Goal: Communication & Community: Answer question/provide support

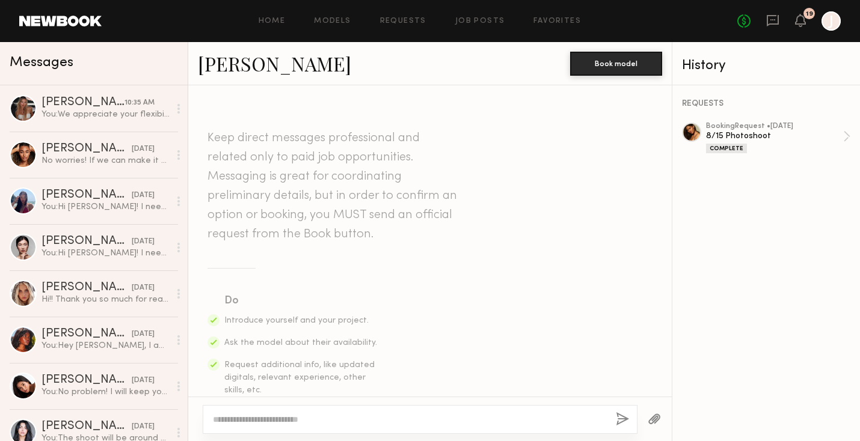
scroll to position [2766, 0]
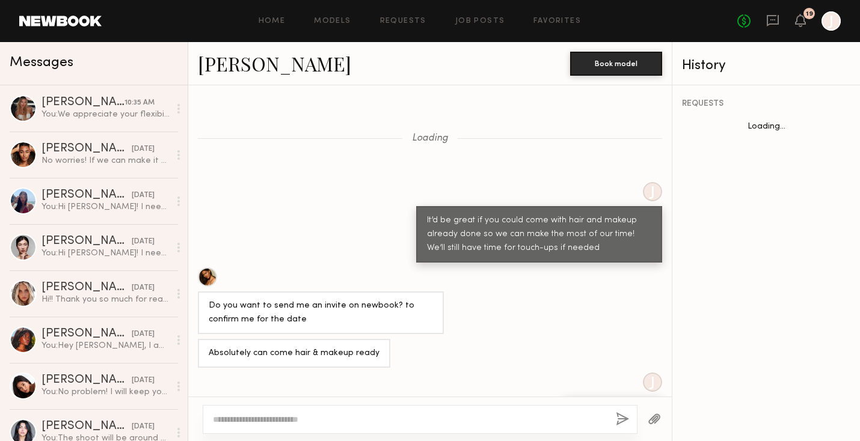
scroll to position [516, 0]
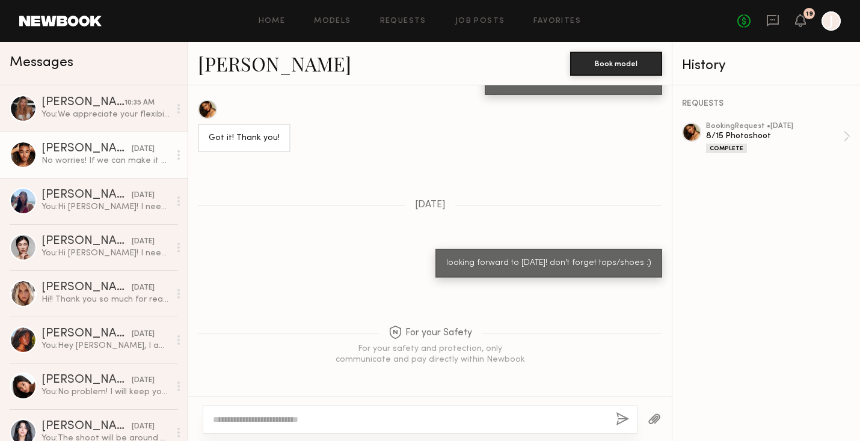
click at [123, 143] on div "[PERSON_NAME] [DATE]" at bounding box center [105, 149] width 128 height 12
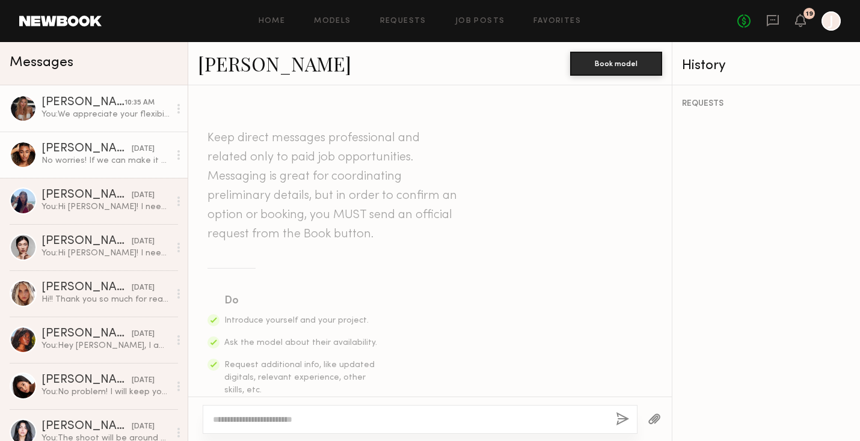
click at [132, 114] on div "You: We appreciate your flexibility! Just want to confirm is your waist size fo…" at bounding box center [105, 114] width 128 height 11
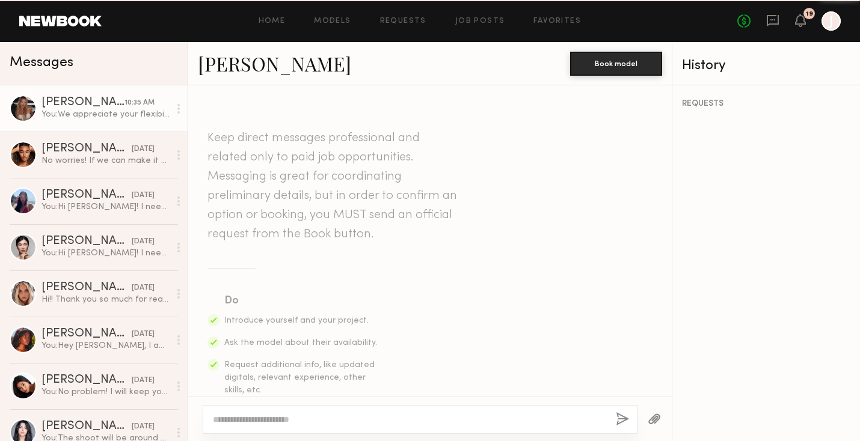
scroll to position [1255, 0]
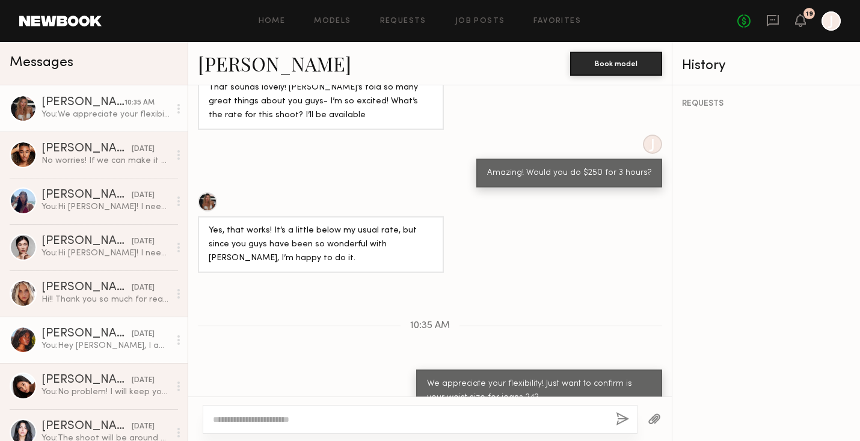
click at [129, 341] on div "You: Hey Mia, I am so sorry we just changed the shoot for this Wednesday, but I…" at bounding box center [105, 345] width 128 height 11
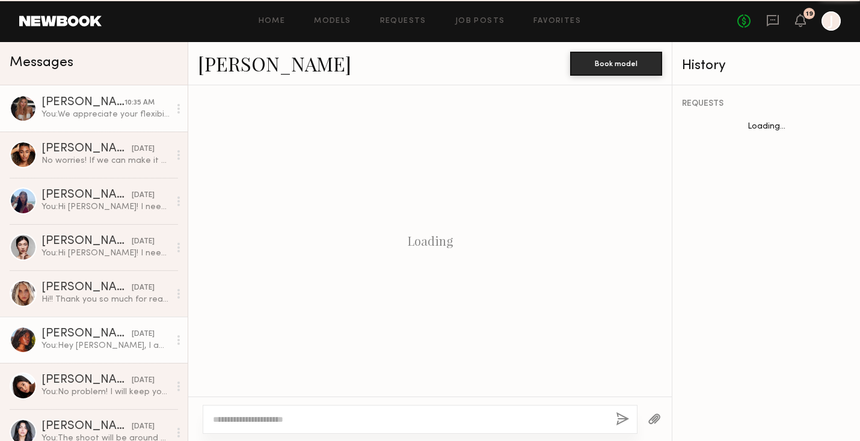
scroll to position [612, 0]
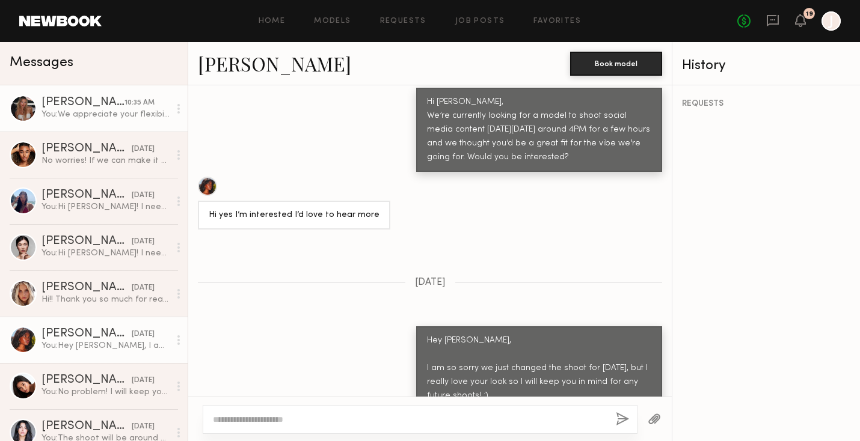
click at [126, 106] on div "10:35 AM" at bounding box center [139, 102] width 30 height 11
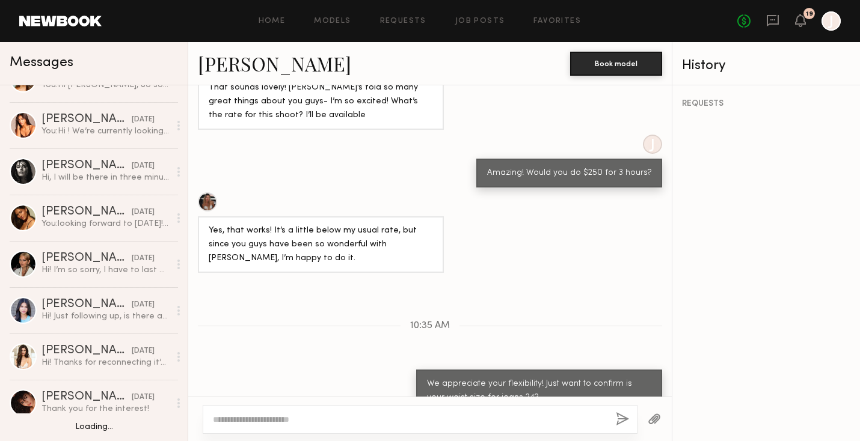
scroll to position [639, 0]
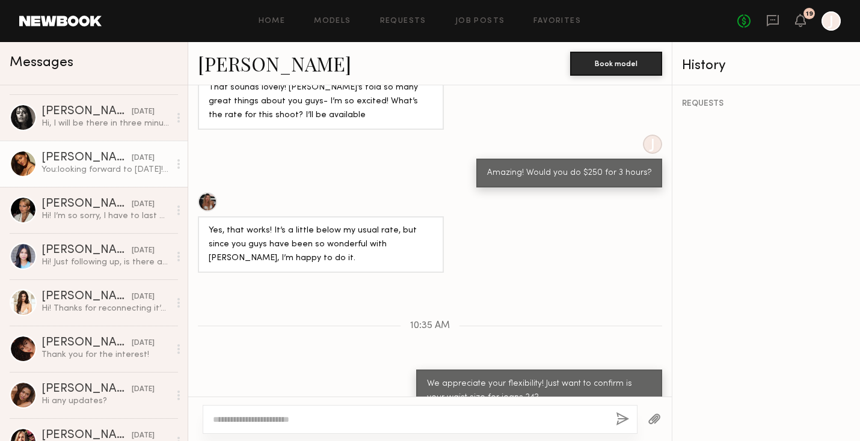
click at [122, 164] on div "You: looking forward to today! don't forget tops/shoes :)" at bounding box center [105, 169] width 128 height 11
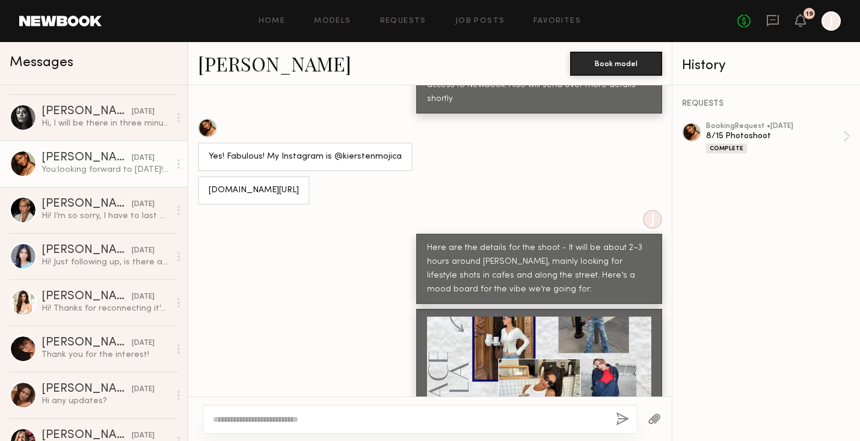
scroll to position [853, 0]
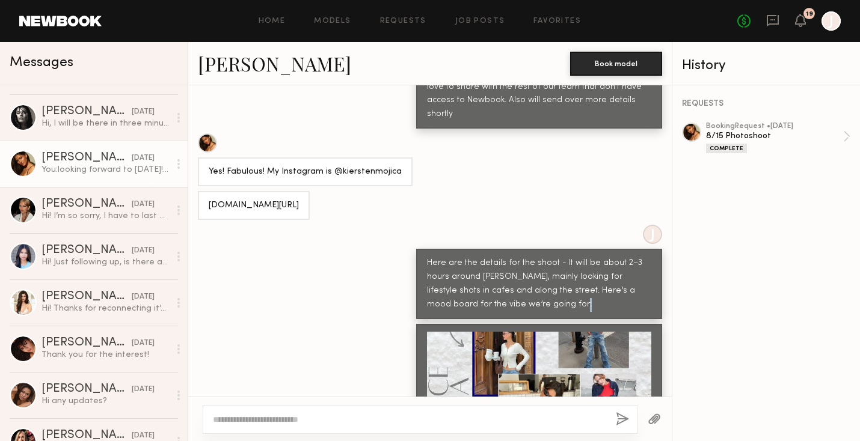
drag, startPoint x: 581, startPoint y: 299, endPoint x: 635, endPoint y: 245, distance: 76.9
click at [635, 245] on div "Keep direct messages professional and related only to paid job opportunities. M…" at bounding box center [429, 240] width 483 height 311
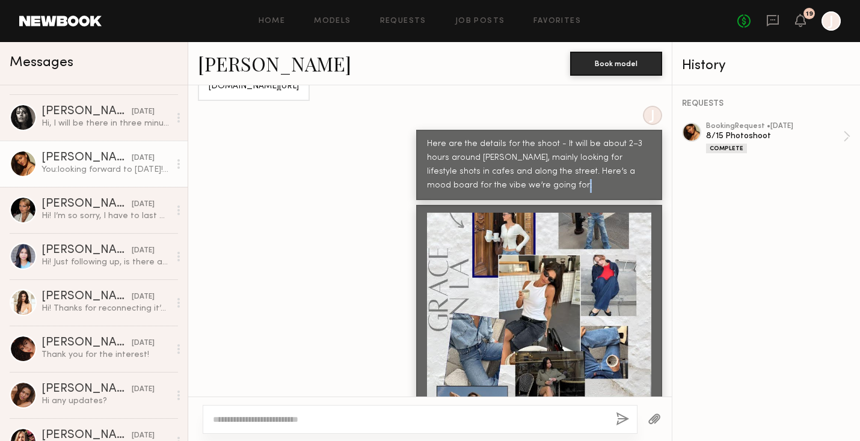
scroll to position [998, 0]
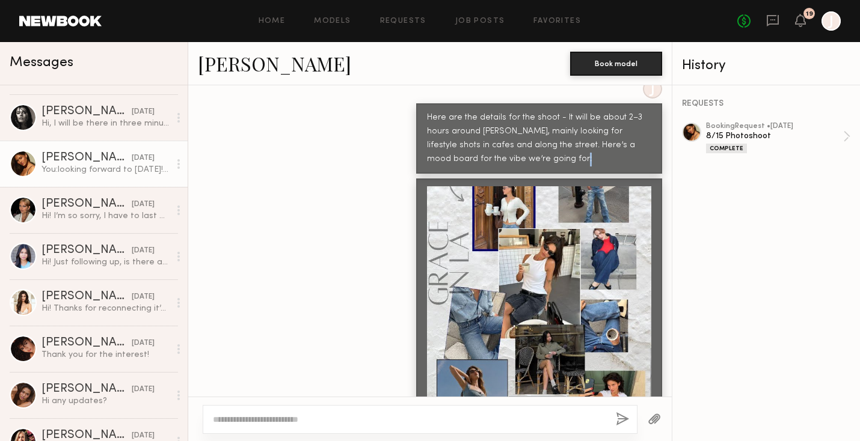
click at [530, 295] on div at bounding box center [539, 298] width 224 height 224
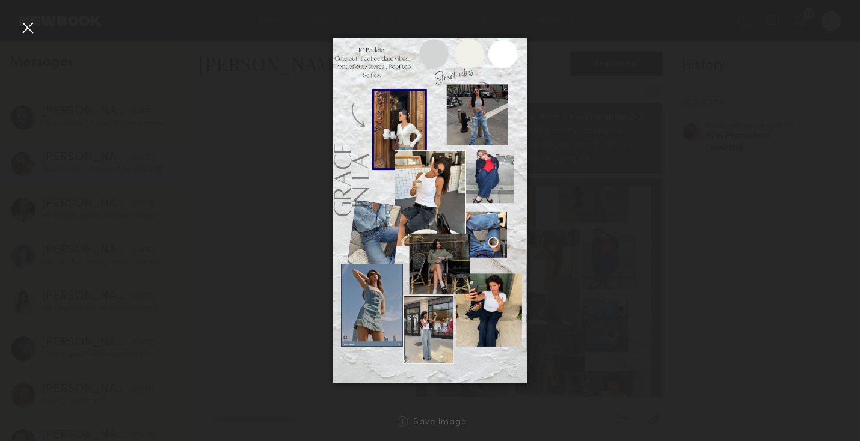
click at [174, 24] on div at bounding box center [430, 211] width 860 height 384
click at [22, 36] on div at bounding box center [27, 27] width 19 height 19
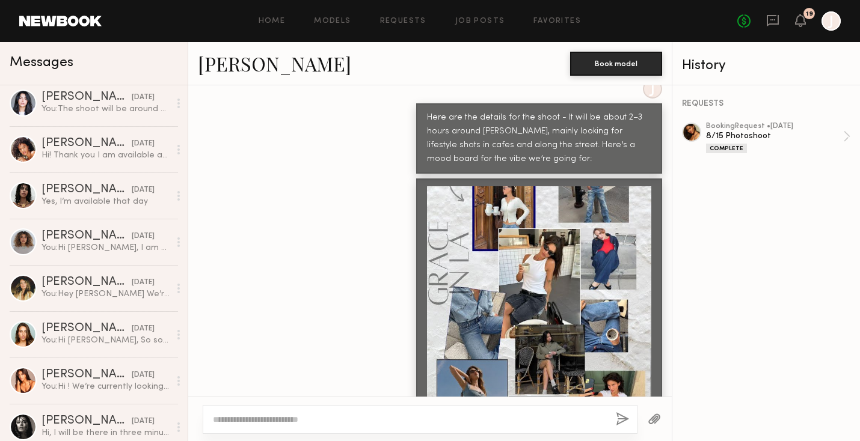
scroll to position [0, 0]
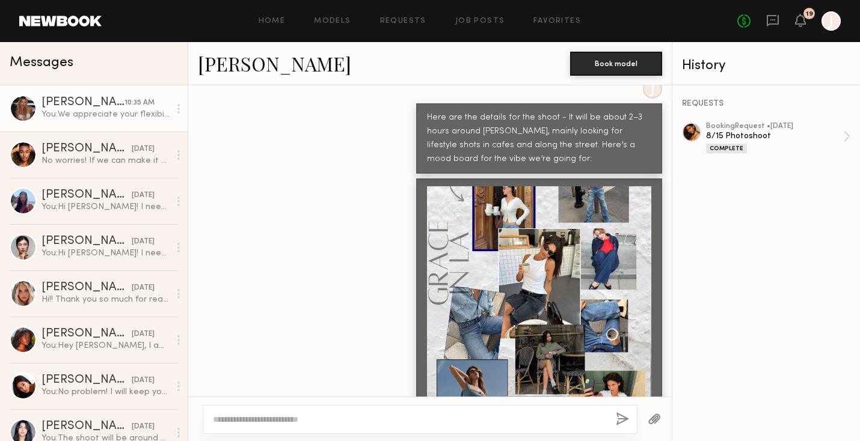
click at [107, 106] on div "Beata J." at bounding box center [82, 103] width 83 height 12
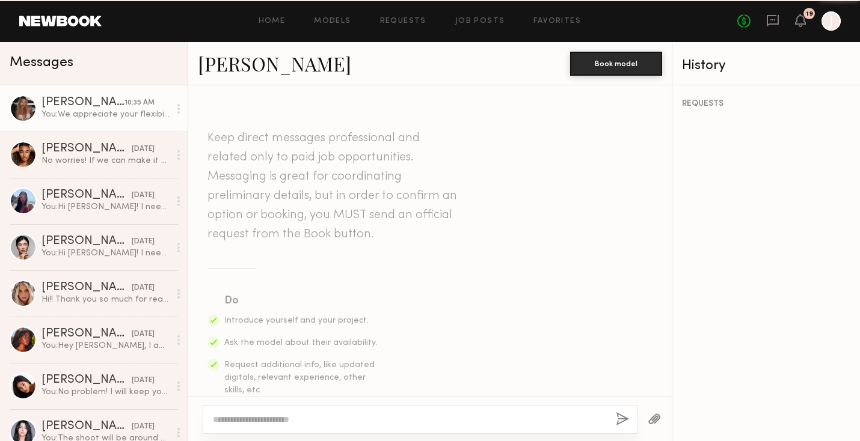
scroll to position [1255, 0]
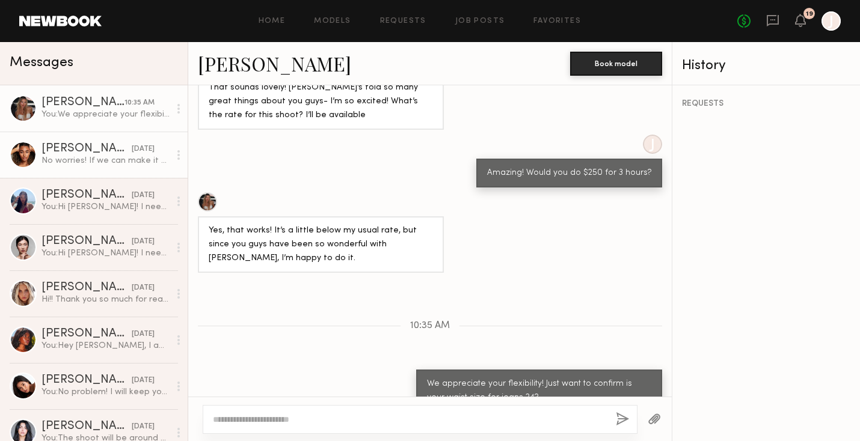
click at [123, 160] on div "No worries! If we can make it $325 that will work. If not I totally understand!" at bounding box center [105, 160] width 128 height 11
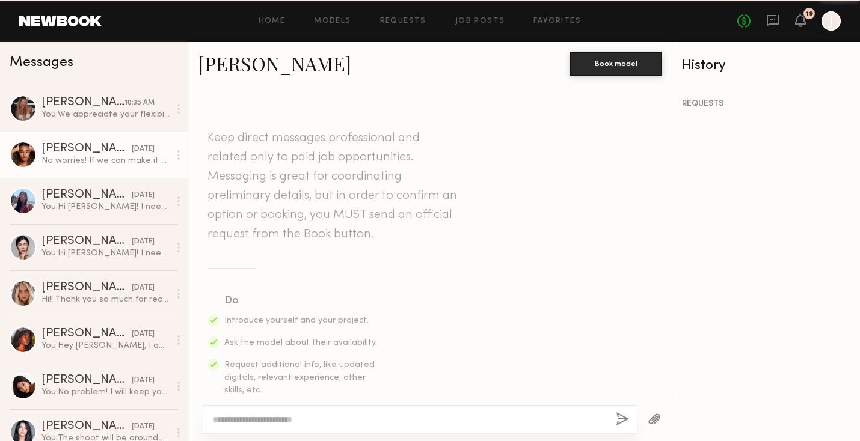
scroll to position [1020, 0]
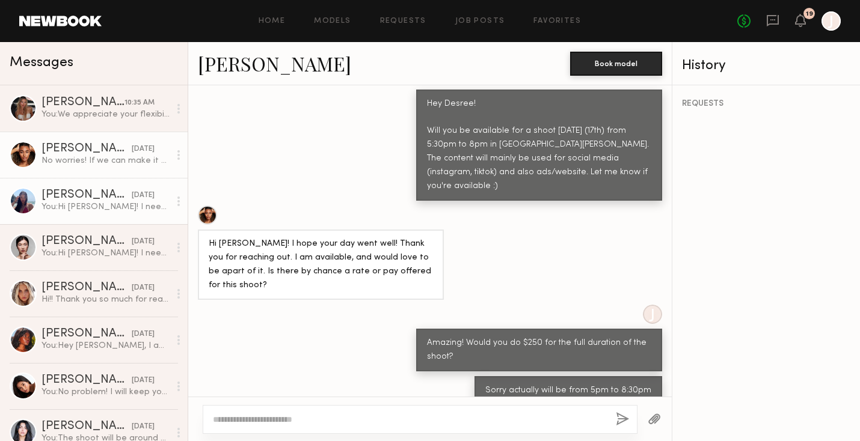
click at [110, 216] on link "Soriya C. 09/12/2025 You: Hi Soriya! I need a model for a Grace in LA shoot nex…" at bounding box center [94, 201] width 188 height 46
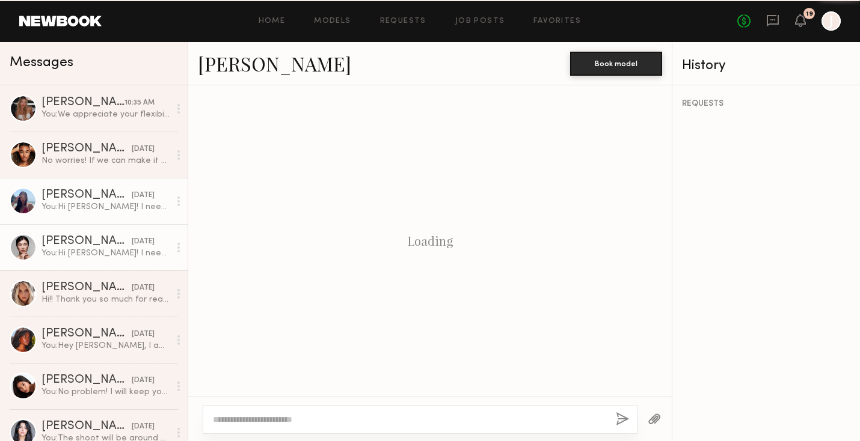
scroll to position [388, 0]
click at [108, 250] on div "You: Hi Malika! I need a model for a Grace in LA shoot next Wednesday the 17th …" at bounding box center [105, 253] width 128 height 11
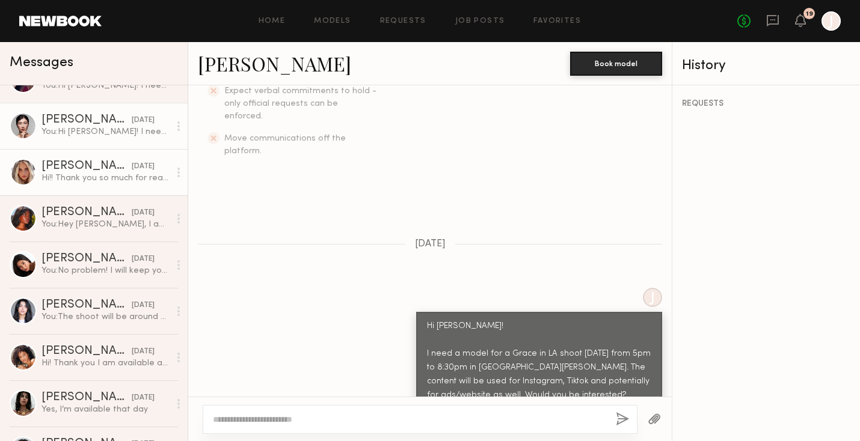
scroll to position [277, 0]
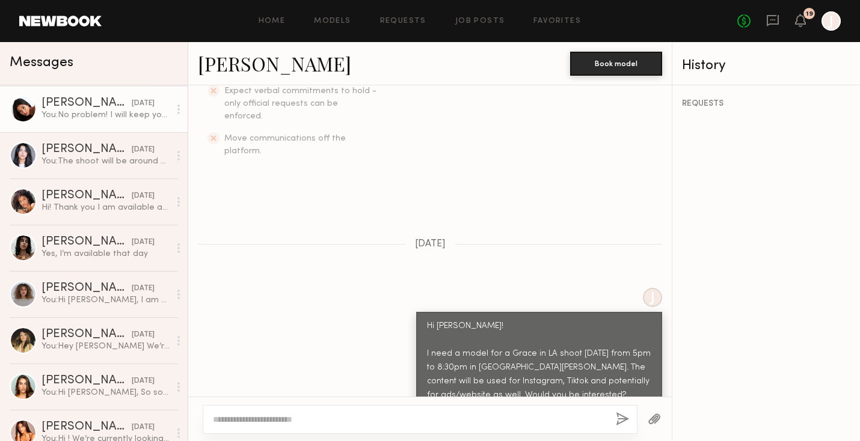
click at [138, 108] on div "09/11/2025" at bounding box center [143, 103] width 23 height 11
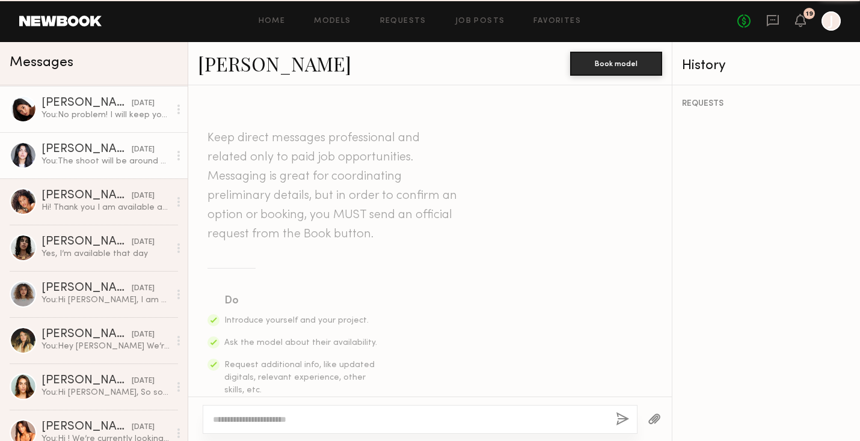
scroll to position [1084, 0]
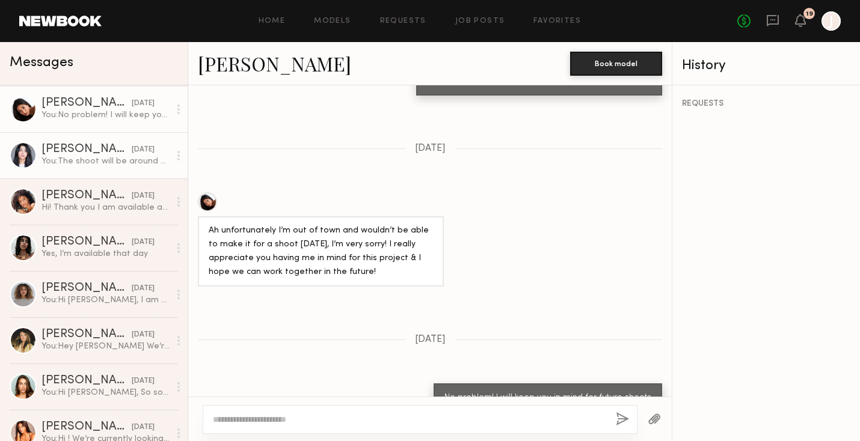
click at [132, 145] on div "09/11/2025" at bounding box center [143, 149] width 23 height 11
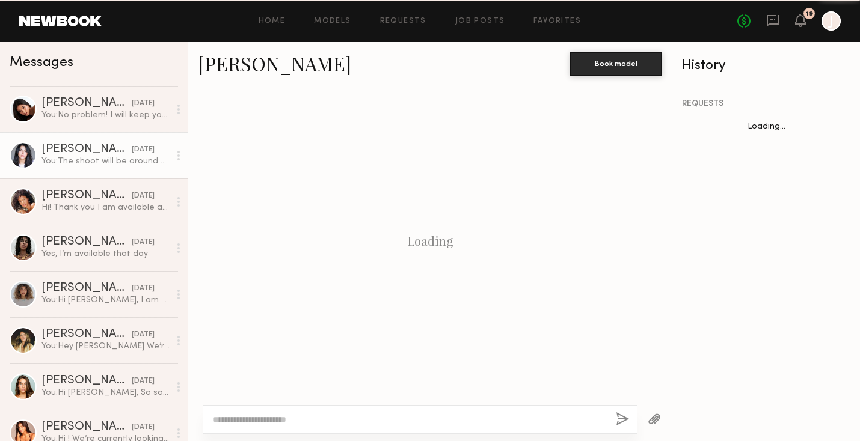
scroll to position [1131, 0]
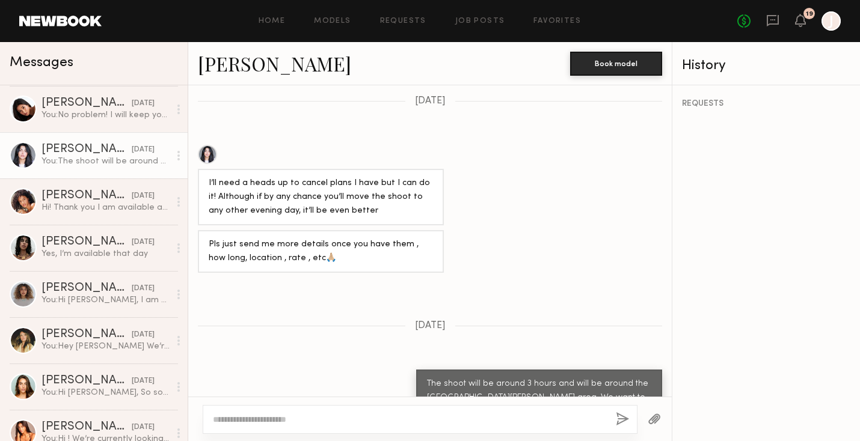
click at [280, 420] on textarea at bounding box center [409, 420] width 393 height 12
type textarea "**********"
click at [626, 419] on button "button" at bounding box center [622, 419] width 13 height 15
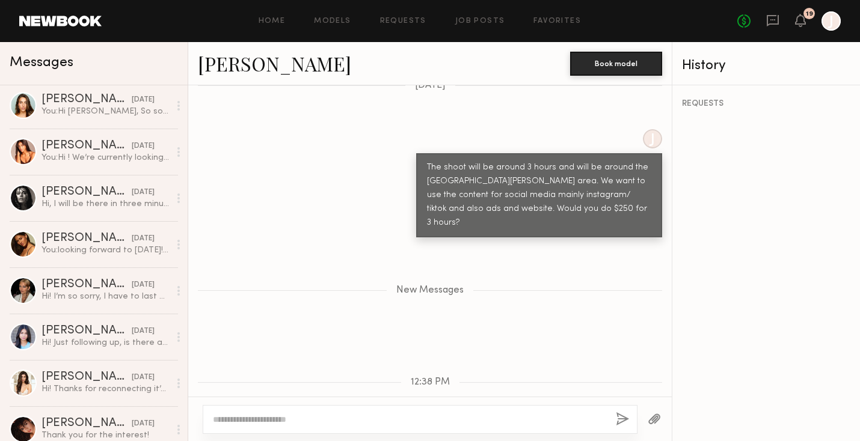
scroll to position [545, 0]
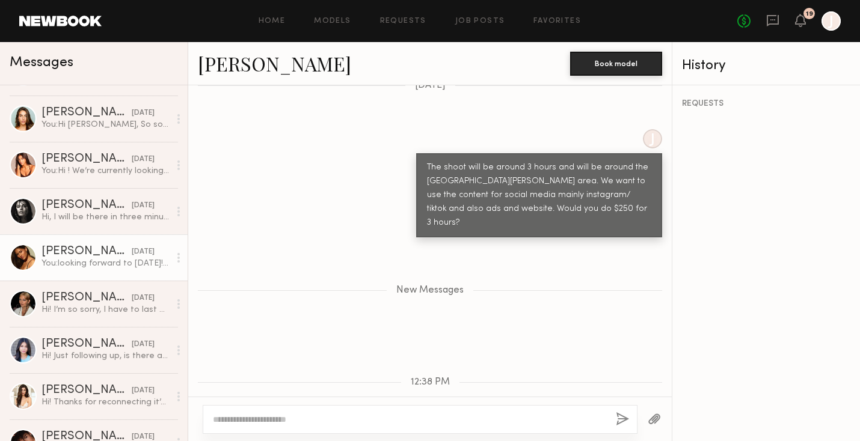
click at [100, 254] on div "Kiersten M." at bounding box center [86, 252] width 90 height 12
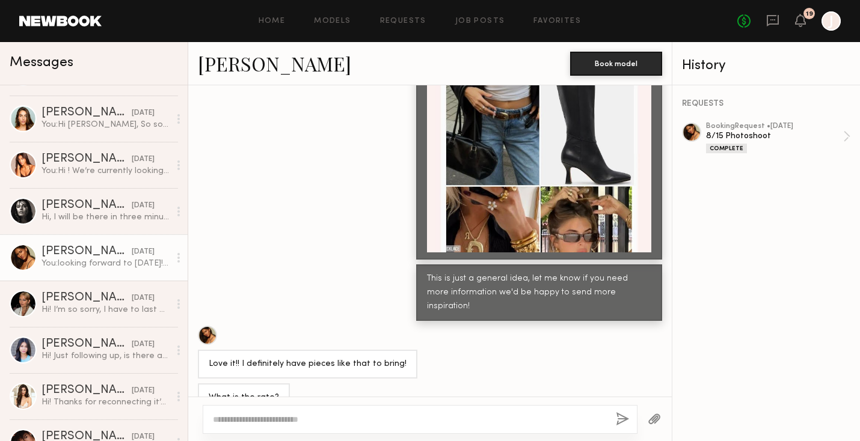
scroll to position [1413, 0]
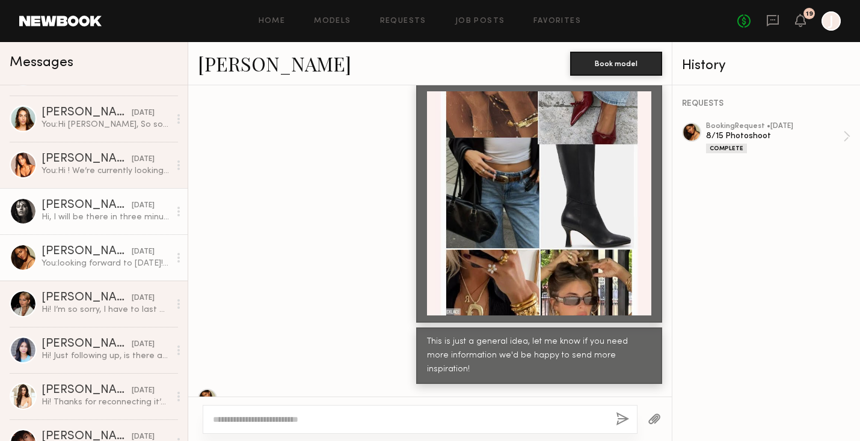
click at [98, 200] on div "Nikola S." at bounding box center [86, 206] width 90 height 12
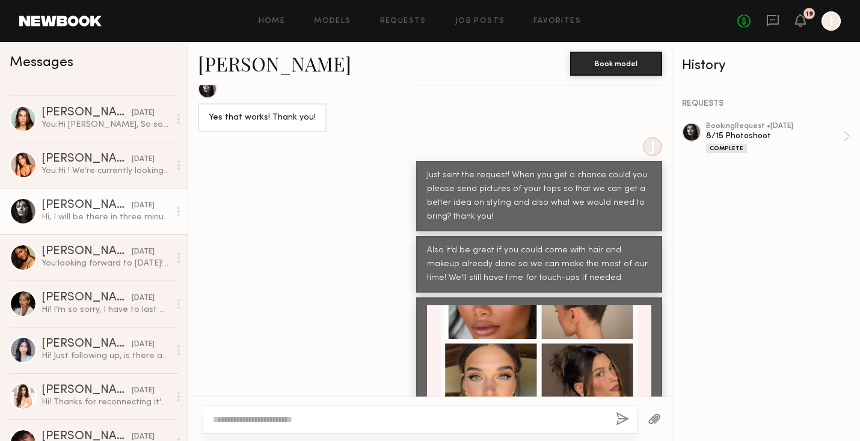
scroll to position [788, 0]
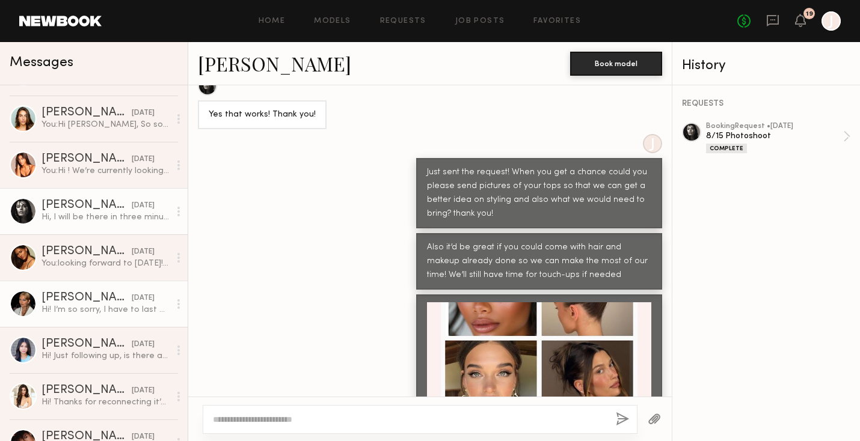
click at [132, 297] on div "08/14/2025" at bounding box center [143, 298] width 23 height 11
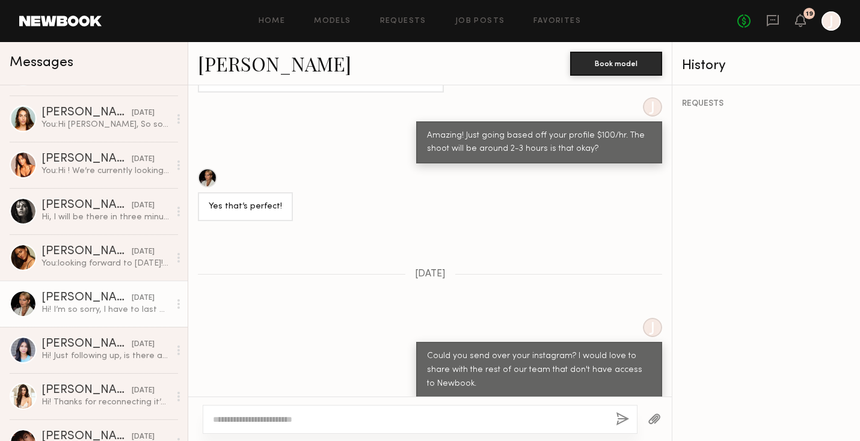
scroll to position [863, 0]
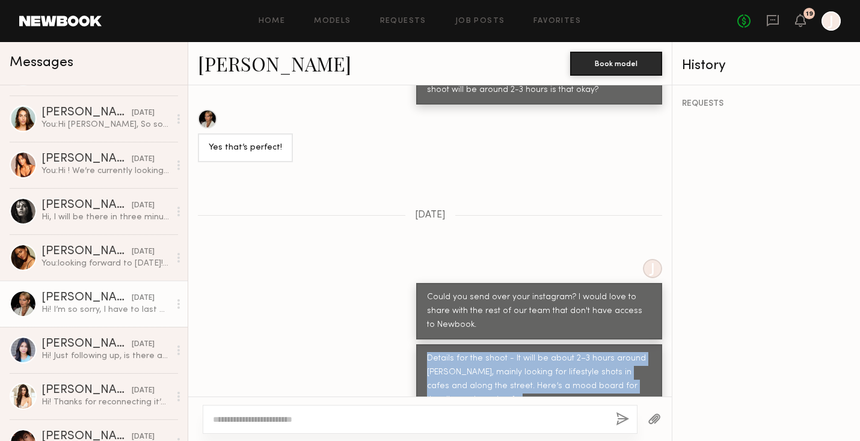
drag, startPoint x: 415, startPoint y: 304, endPoint x: 527, endPoint y: 349, distance: 120.0
click at [527, 349] on div "Details for the shoot - It will be about 2–3 hours around Abbot Kinney, mainly …" at bounding box center [539, 379] width 246 height 70
click at [527, 352] on div "Details for the shoot - It will be about 2–3 hours around Abbot Kinney, mainly …" at bounding box center [539, 379] width 224 height 55
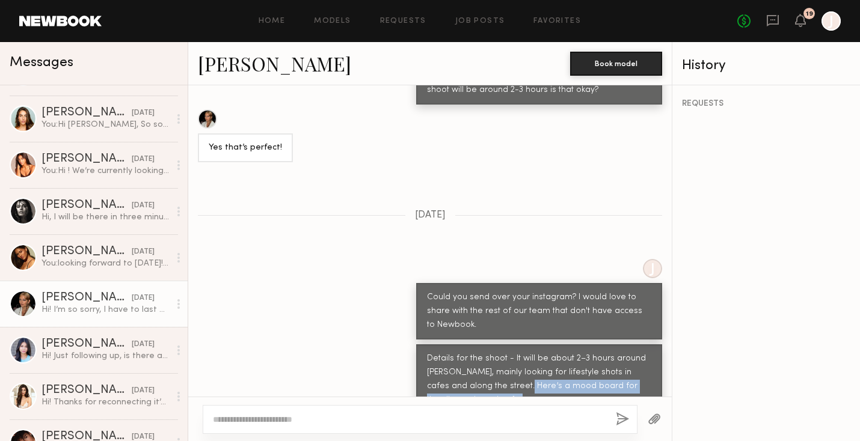
drag, startPoint x: 517, startPoint y: 350, endPoint x: 492, endPoint y: 335, distance: 29.4
click at [492, 352] on div "Details for the shoot - It will be about 2–3 hours around Abbot Kinney, mainly …" at bounding box center [539, 379] width 224 height 55
copy div "Here’s a mood board for the vibe we’re going for:"
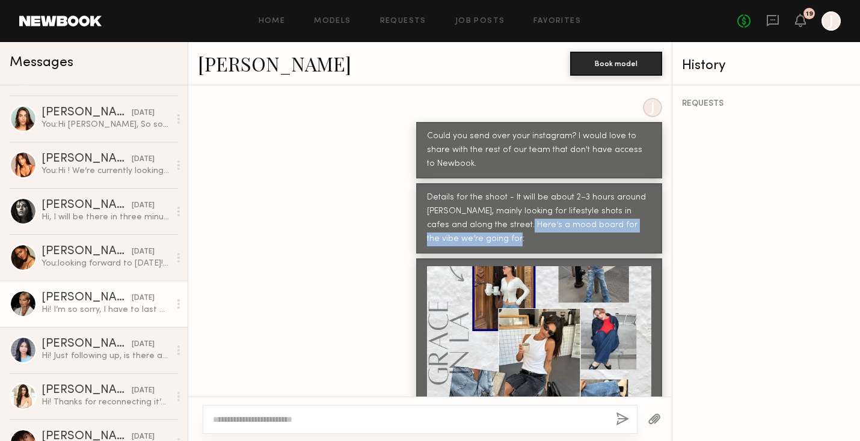
click at [369, 258] on div at bounding box center [429, 377] width 483 height 239
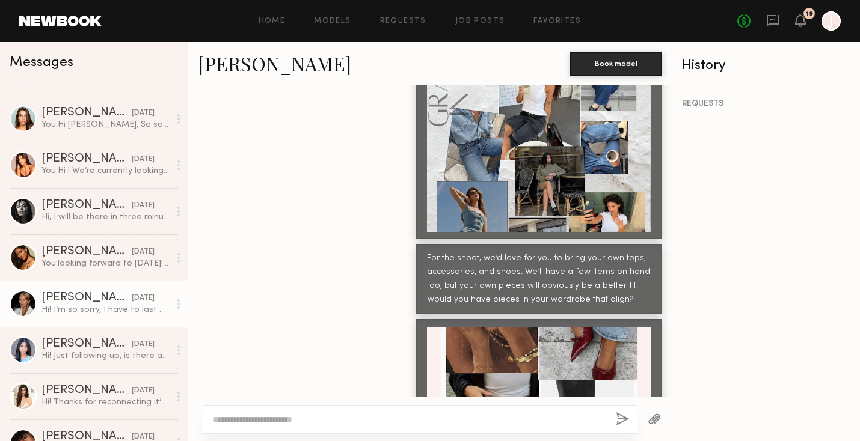
scroll to position [1298, 0]
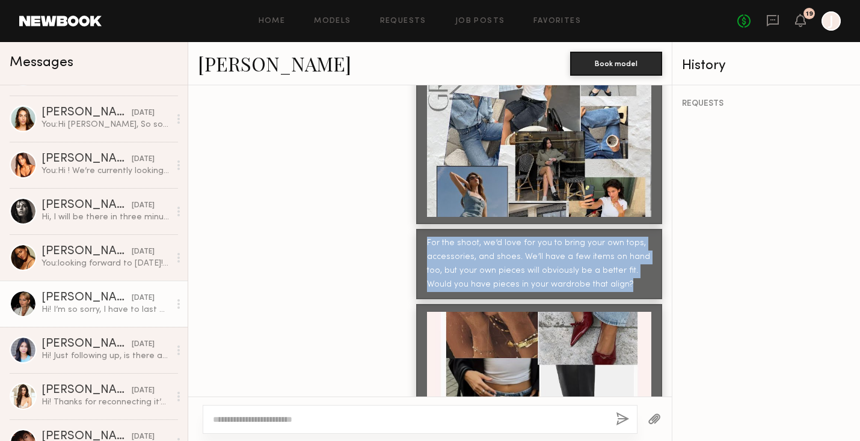
drag, startPoint x: 414, startPoint y: 186, endPoint x: 636, endPoint y: 239, distance: 228.0
click at [636, 239] on div "For the shoot, we’d love for you to bring your own tops, accessories, and shoes…" at bounding box center [429, 264] width 483 height 70
copy div "For the shoot, we’d love for you to bring your own tops, accessories, and shoes…"
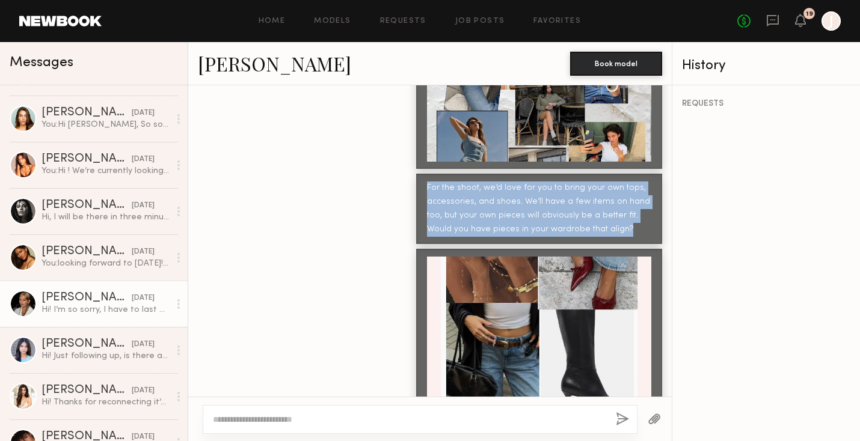
scroll to position [1347, 0]
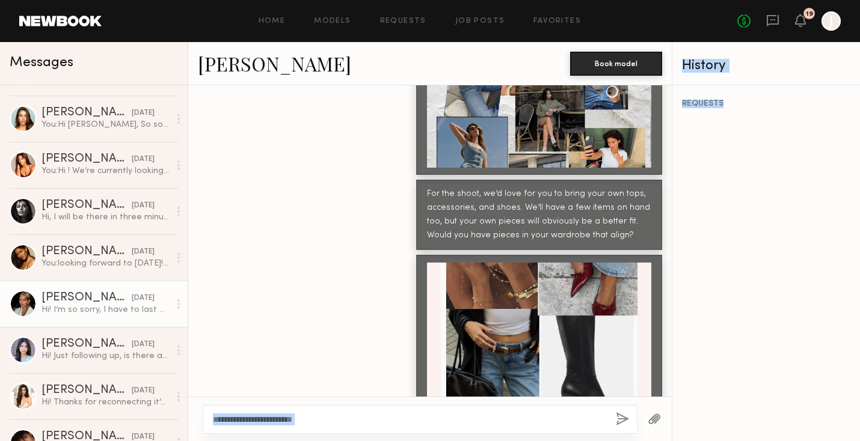
drag, startPoint x: 530, startPoint y: 265, endPoint x: 670, endPoint y: 277, distance: 141.2
click at [670, 277] on div at bounding box center [429, 374] width 483 height 239
click at [572, 283] on div at bounding box center [539, 375] width 224 height 224
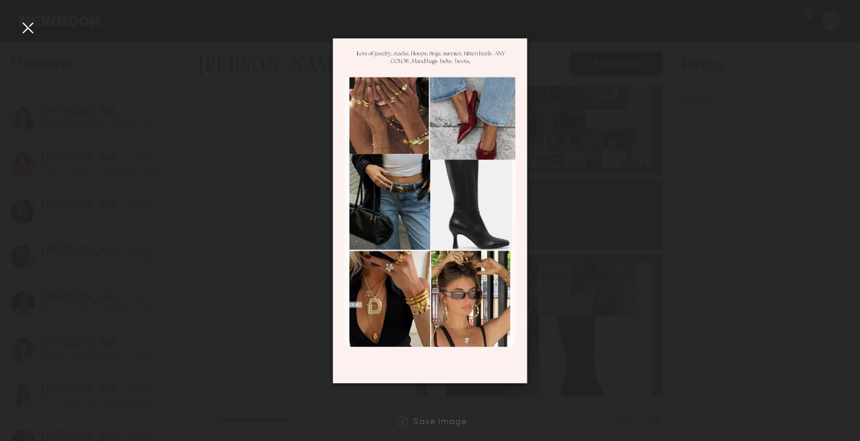
click at [653, 176] on div at bounding box center [430, 211] width 860 height 384
click at [23, 27] on div at bounding box center [27, 27] width 19 height 19
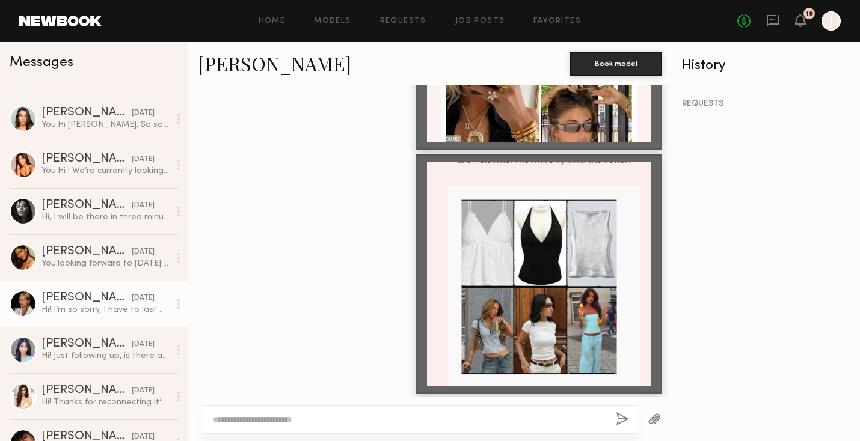
scroll to position [1695, 0]
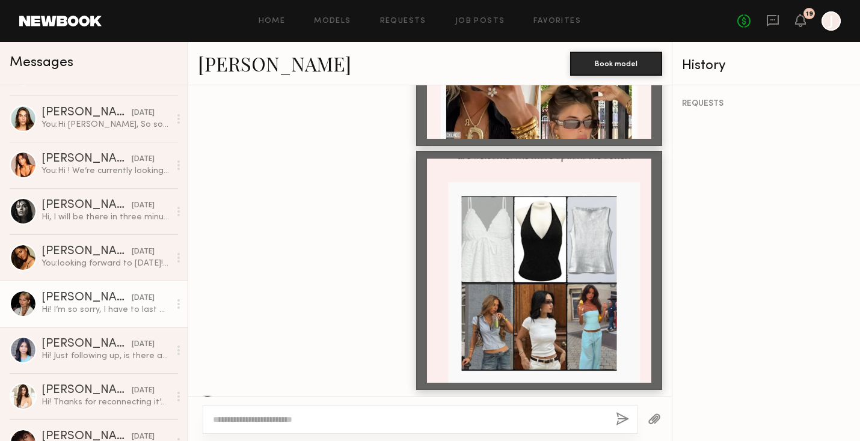
click at [570, 241] on div at bounding box center [539, 271] width 224 height 224
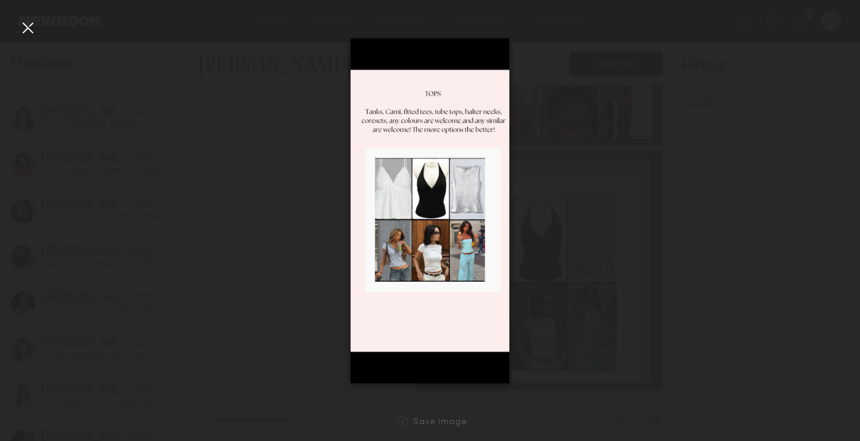
click at [25, 25] on div at bounding box center [27, 27] width 19 height 19
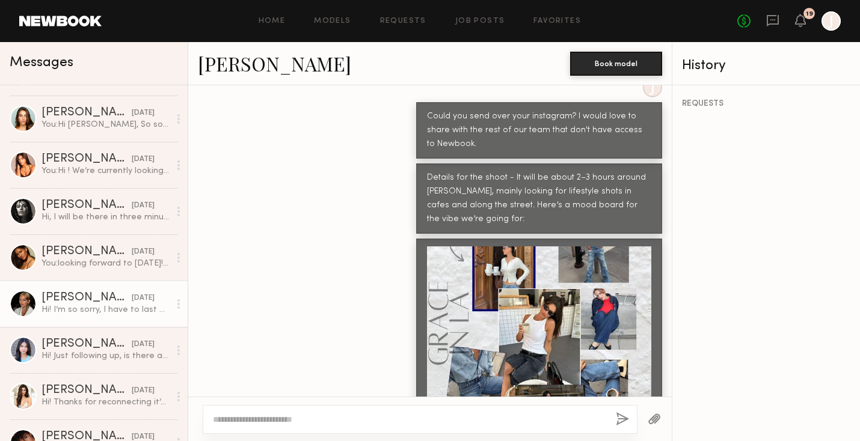
scroll to position [1044, 0]
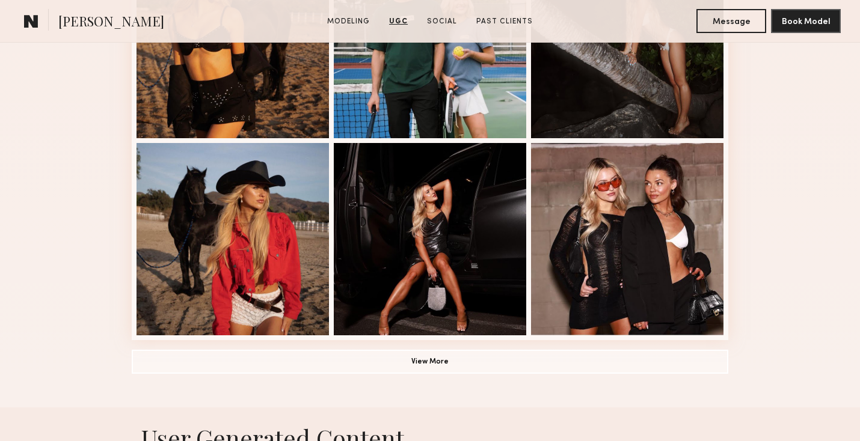
scroll to position [715, 0]
